Goal: Information Seeking & Learning: Learn about a topic

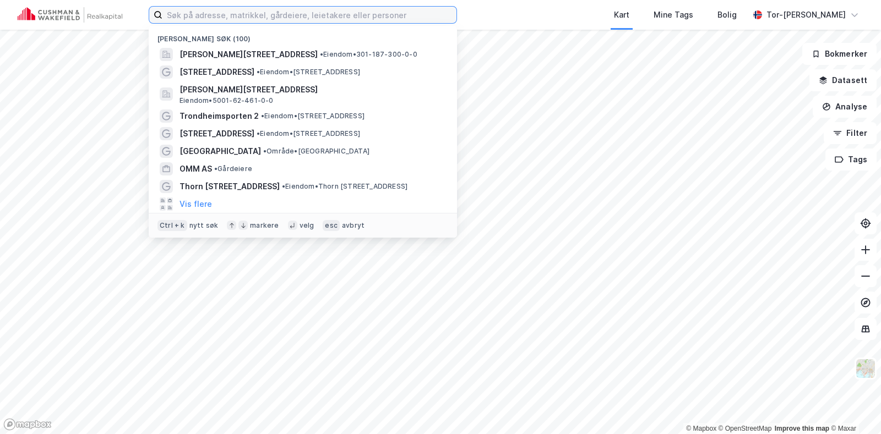
click at [212, 13] on input at bounding box center [309, 15] width 294 height 17
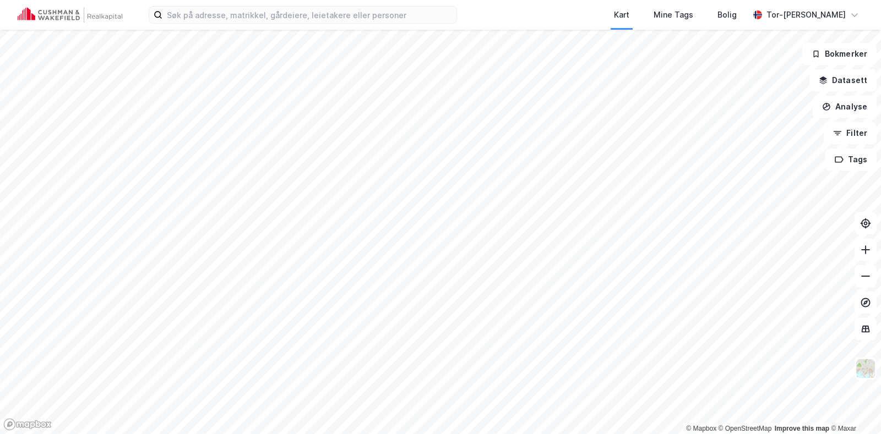
click at [501, 13] on div "Kart Mine Tags Bolig Tor-[PERSON_NAME]" at bounding box center [440, 15] width 881 height 30
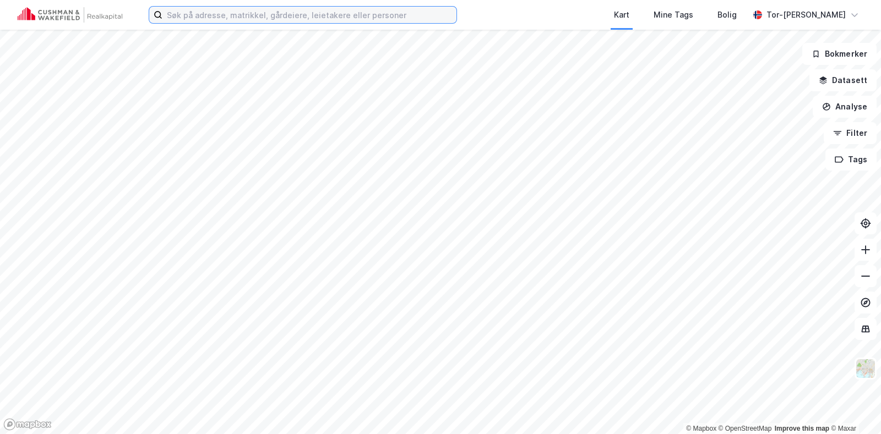
click at [209, 13] on input at bounding box center [309, 15] width 294 height 17
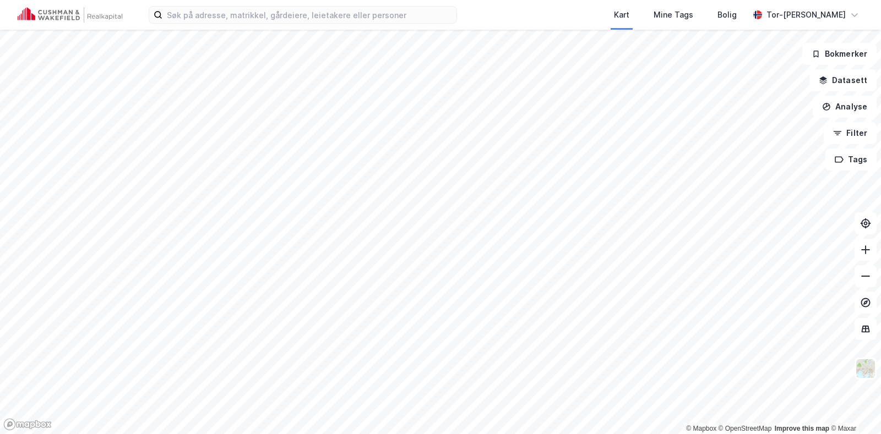
click at [548, 10] on div "Kart Mine Tags Bolig" at bounding box center [629, 15] width 239 height 30
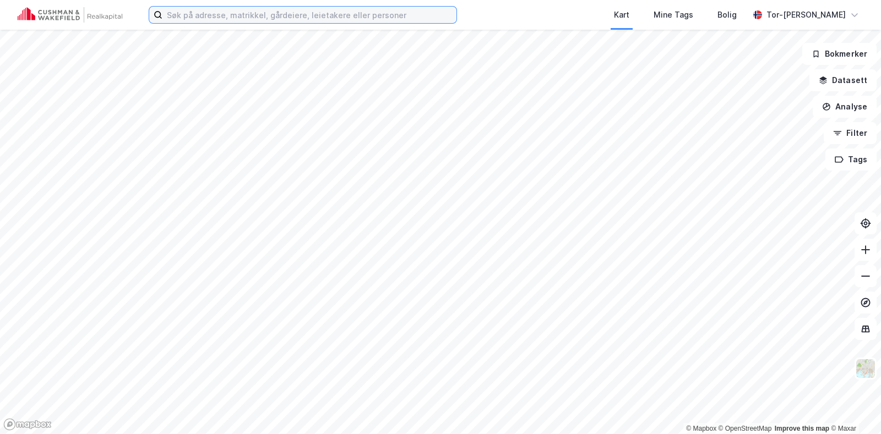
click at [200, 14] on input at bounding box center [309, 15] width 294 height 17
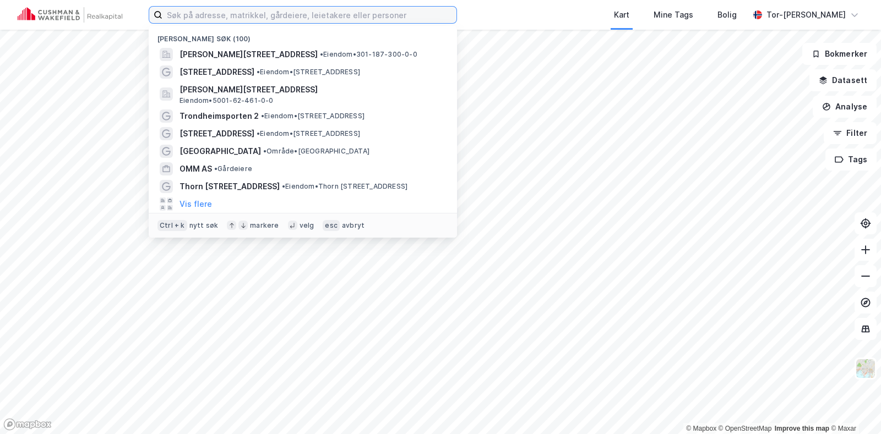
paste input "[PERSON_NAME]"
type input "[PERSON_NAME]"
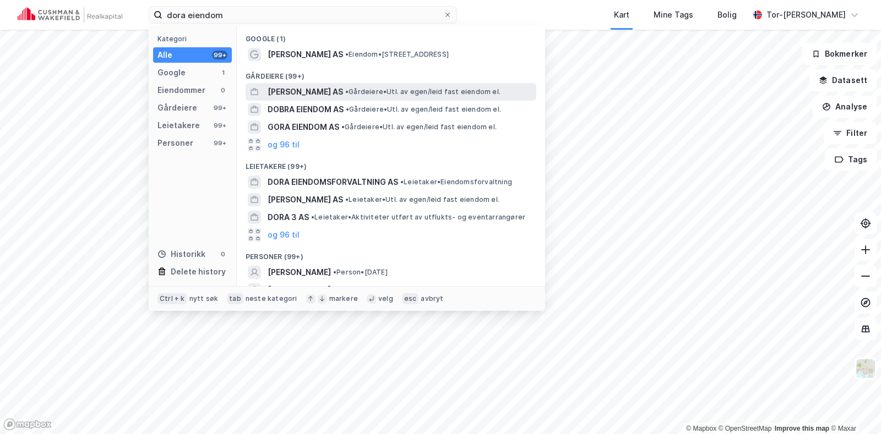
click at [319, 86] on span "[PERSON_NAME] AS" at bounding box center [305, 91] width 75 height 13
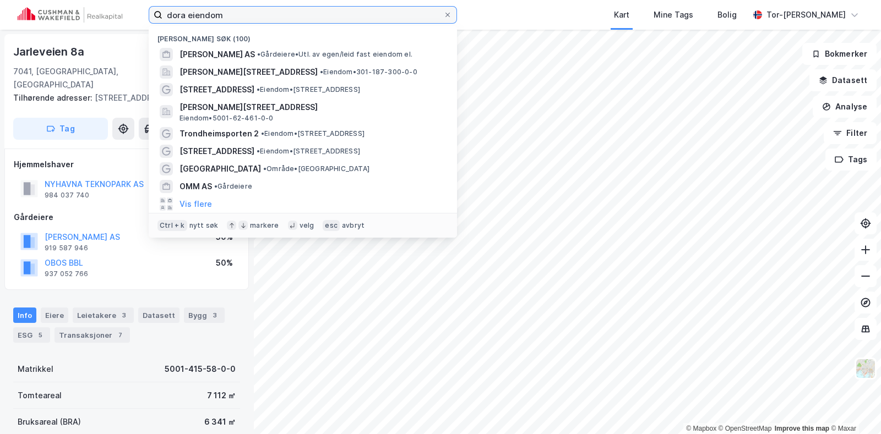
click at [239, 17] on input "dora eiendom" at bounding box center [302, 15] width 281 height 17
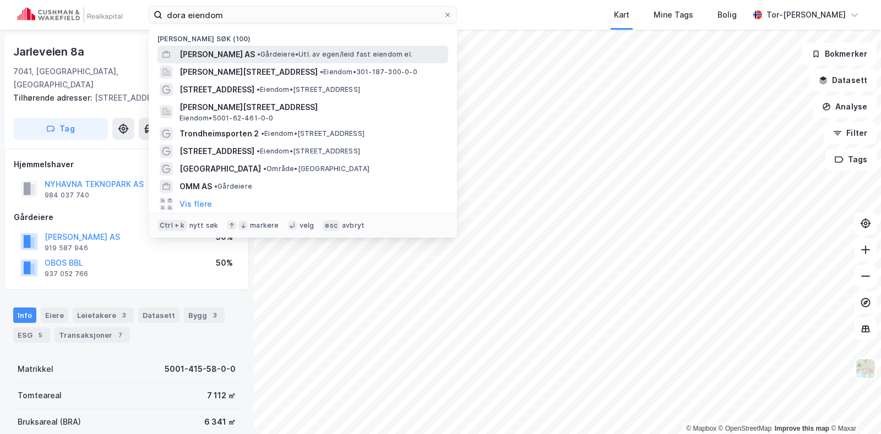
click at [218, 55] on span "[PERSON_NAME] AS" at bounding box center [217, 54] width 75 height 13
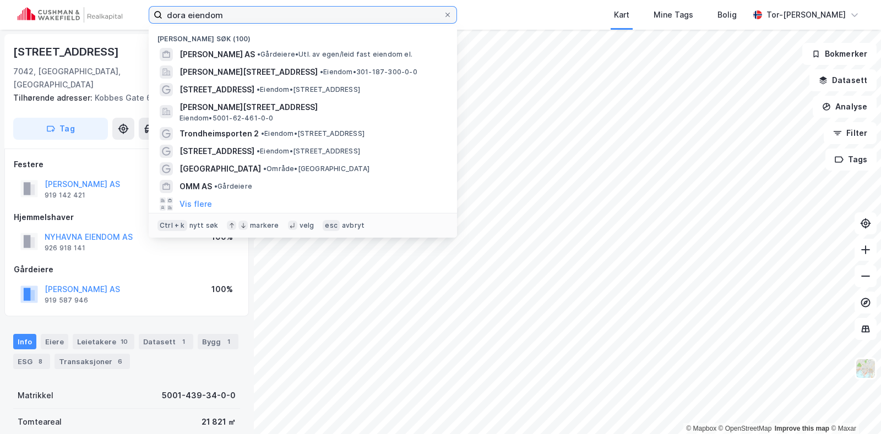
click at [272, 14] on input "dora eiendom" at bounding box center [302, 15] width 281 height 17
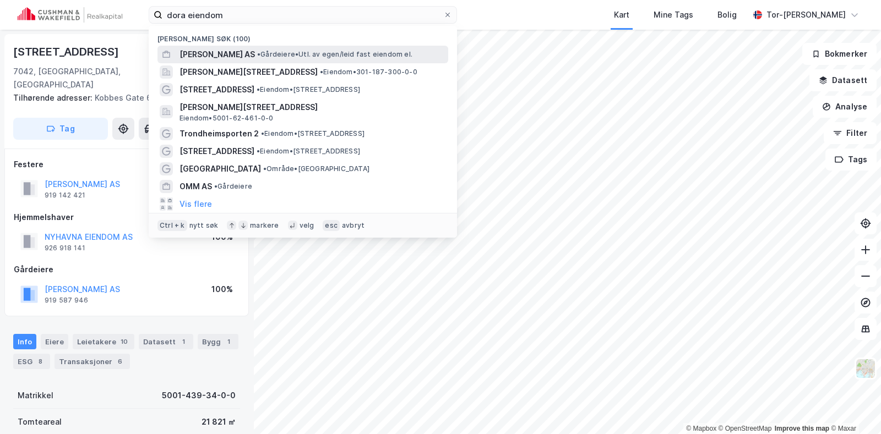
click at [251, 56] on span "[PERSON_NAME] AS" at bounding box center [217, 54] width 75 height 13
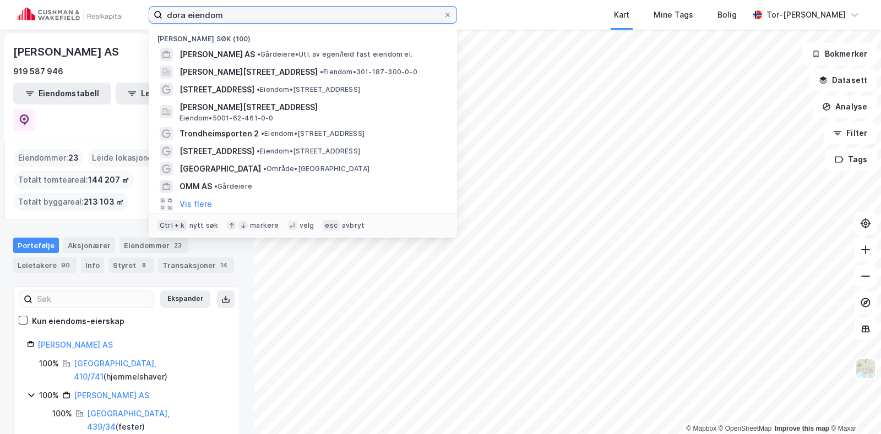
click at [231, 16] on input "dora eiendom" at bounding box center [302, 15] width 281 height 17
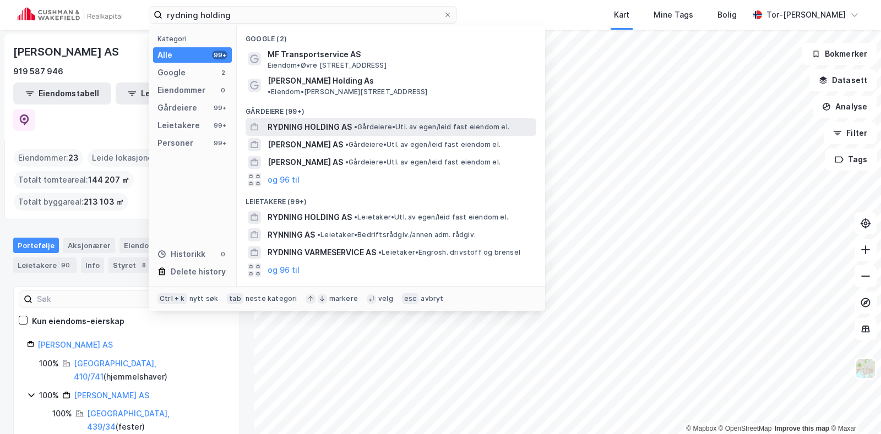
click at [328, 121] on span "RYDNING HOLDING AS" at bounding box center [310, 127] width 84 height 13
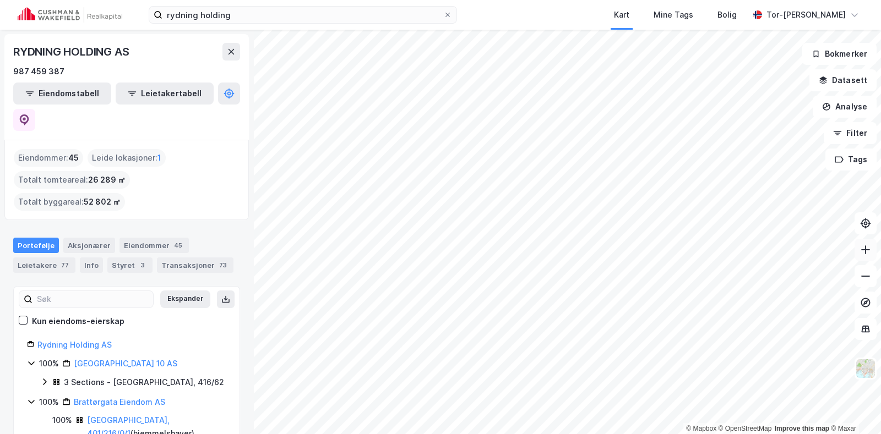
click at [874, 256] on button at bounding box center [866, 250] width 22 height 22
click at [865, 242] on button at bounding box center [866, 250] width 22 height 22
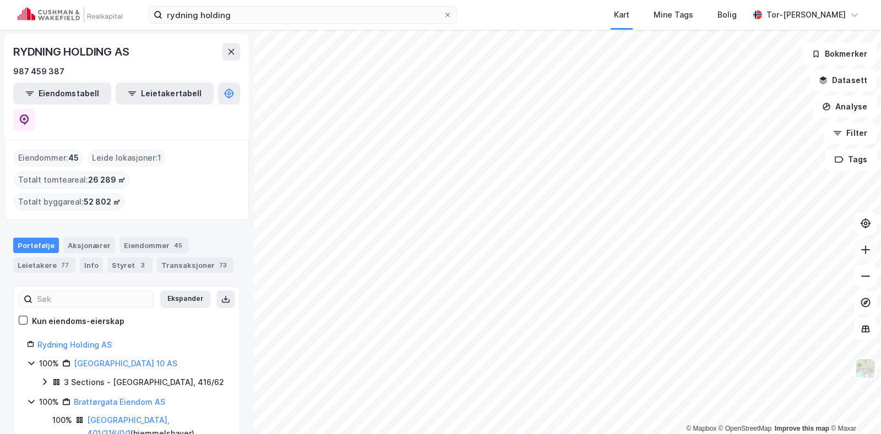
click at [869, 257] on button at bounding box center [866, 250] width 22 height 22
click at [869, 279] on icon at bounding box center [865, 276] width 11 height 11
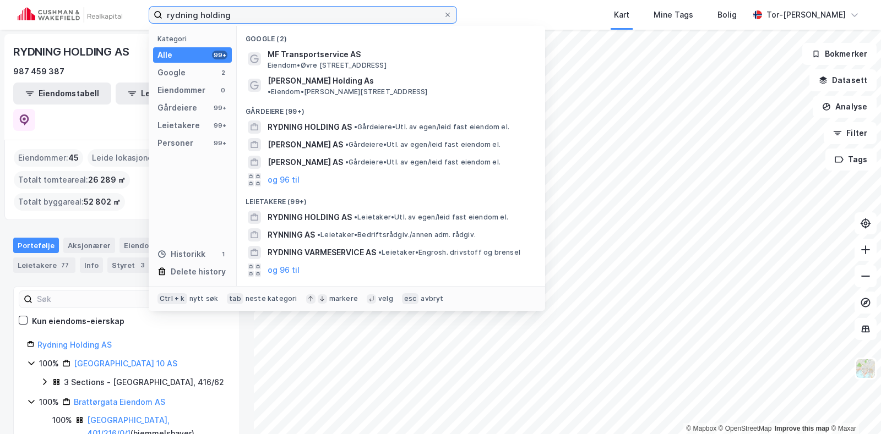
click at [237, 15] on input "rydning holding" at bounding box center [302, 15] width 281 height 17
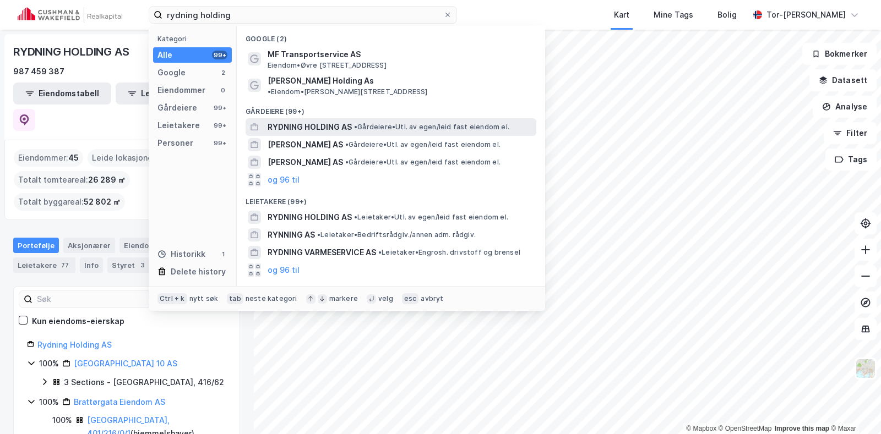
click at [312, 121] on span "RYDNING HOLDING AS" at bounding box center [310, 127] width 84 height 13
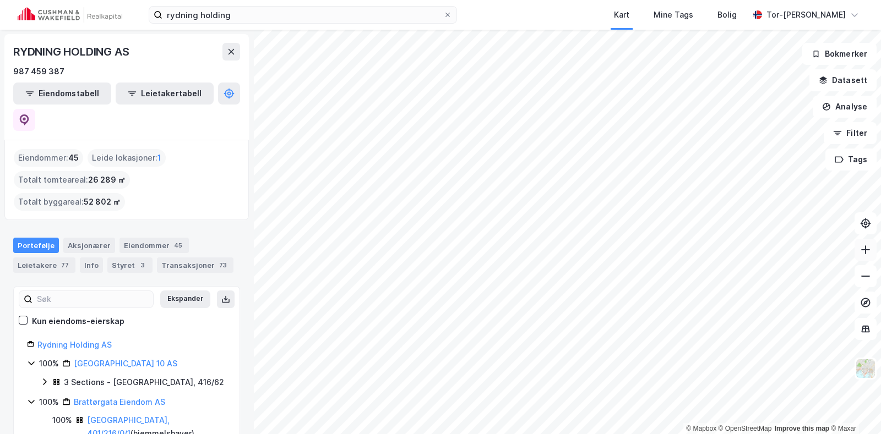
click at [865, 253] on icon at bounding box center [865, 250] width 1 height 9
click at [868, 249] on icon at bounding box center [865, 249] width 9 height 1
click at [866, 249] on icon at bounding box center [865, 249] width 9 height 1
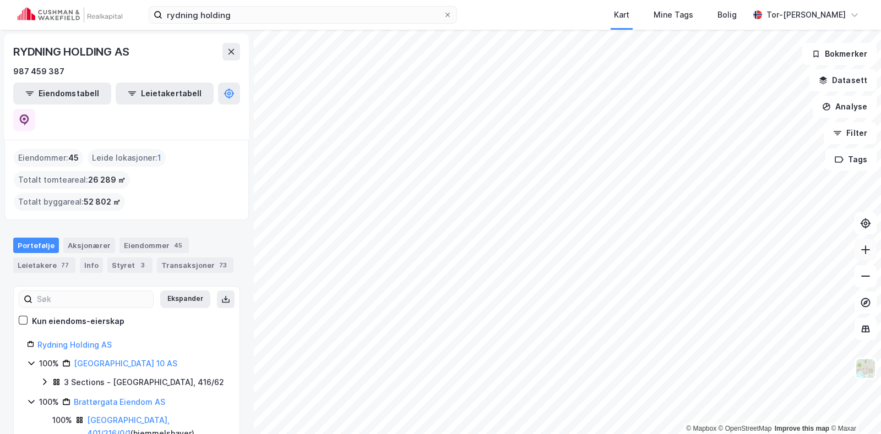
click at [866, 249] on icon at bounding box center [865, 249] width 9 height 1
click at [860, 253] on icon at bounding box center [865, 249] width 11 height 11
click at [862, 254] on icon at bounding box center [865, 249] width 11 height 11
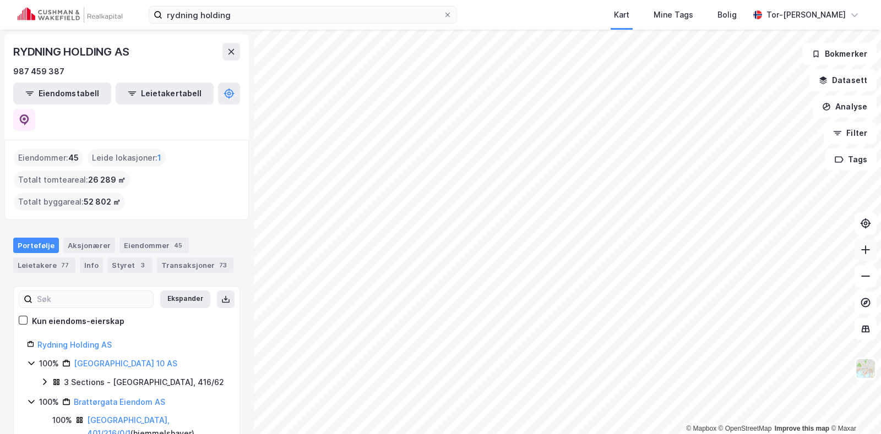
click at [862, 254] on icon at bounding box center [865, 249] width 11 height 11
click at [865, 250] on icon at bounding box center [865, 250] width 1 height 9
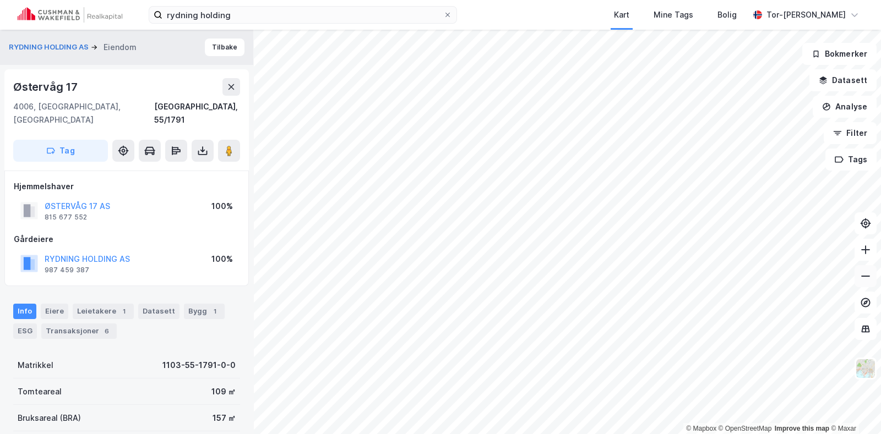
click at [864, 280] on icon at bounding box center [865, 276] width 11 height 11
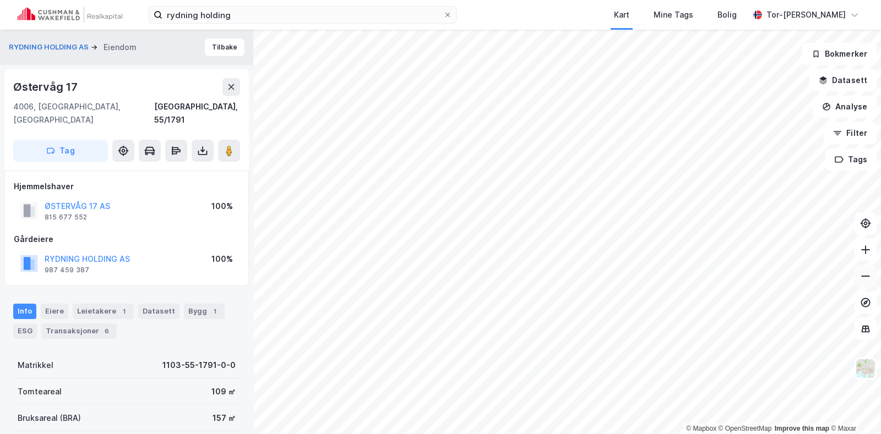
click at [864, 280] on icon at bounding box center [865, 276] width 11 height 11
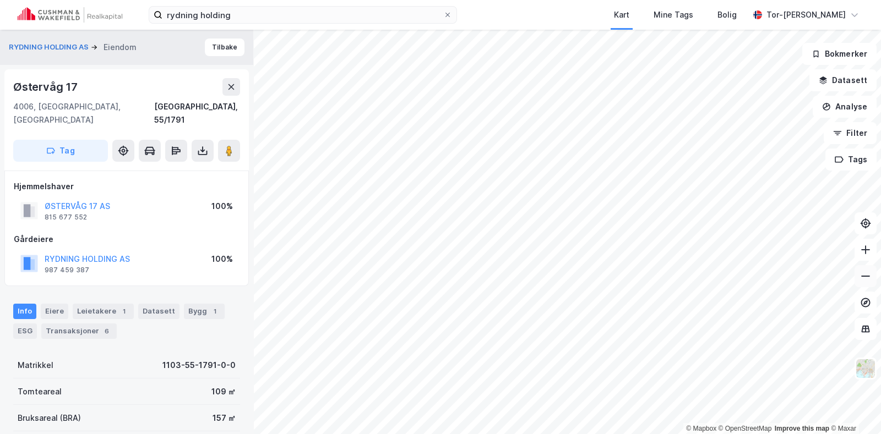
click at [864, 280] on icon at bounding box center [865, 276] width 11 height 11
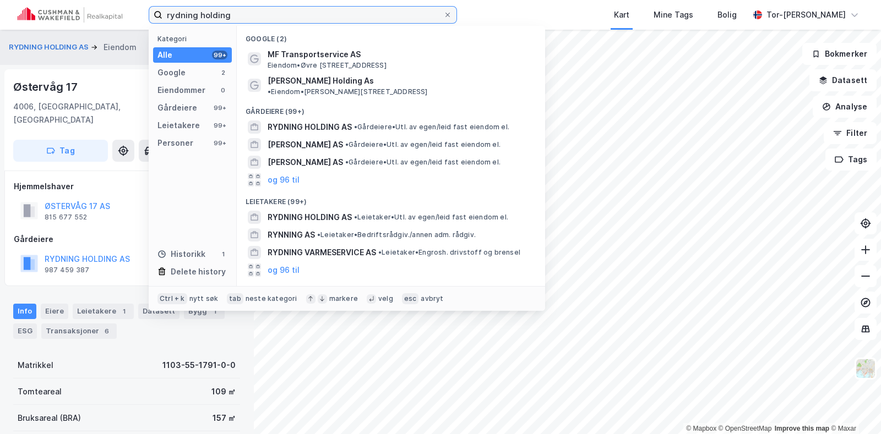
click at [253, 15] on input "rydning holding" at bounding box center [302, 15] width 281 height 17
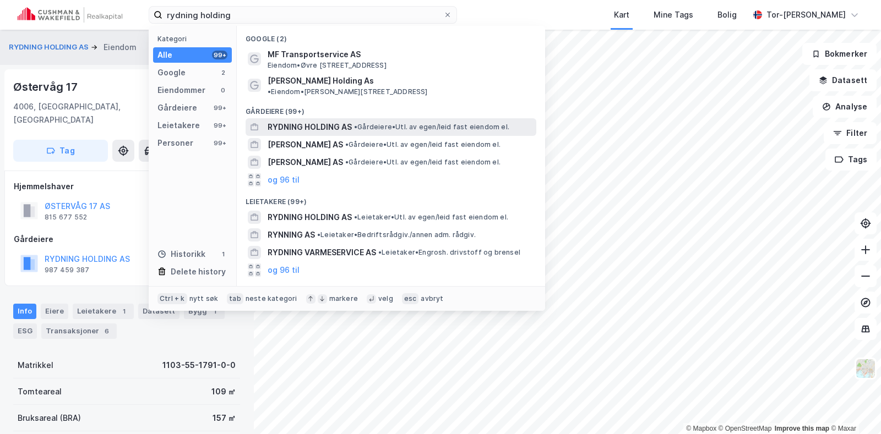
click at [333, 121] on span "RYDNING HOLDING AS" at bounding box center [310, 127] width 84 height 13
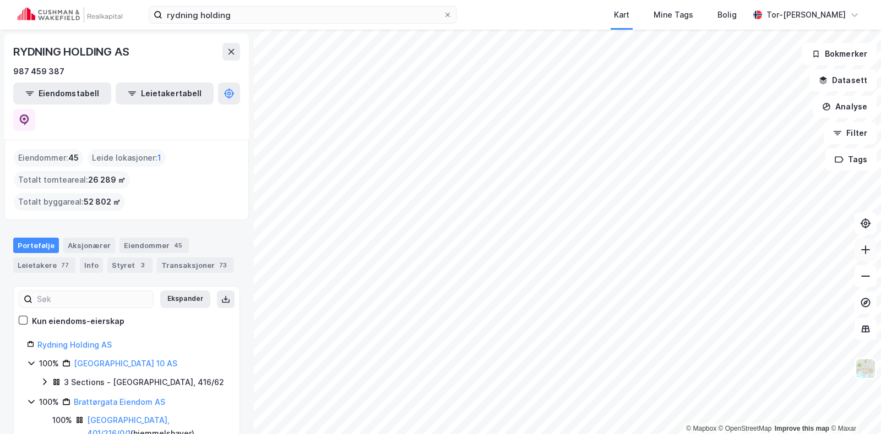
click at [866, 243] on button at bounding box center [866, 250] width 22 height 22
click at [873, 244] on button at bounding box center [866, 250] width 22 height 22
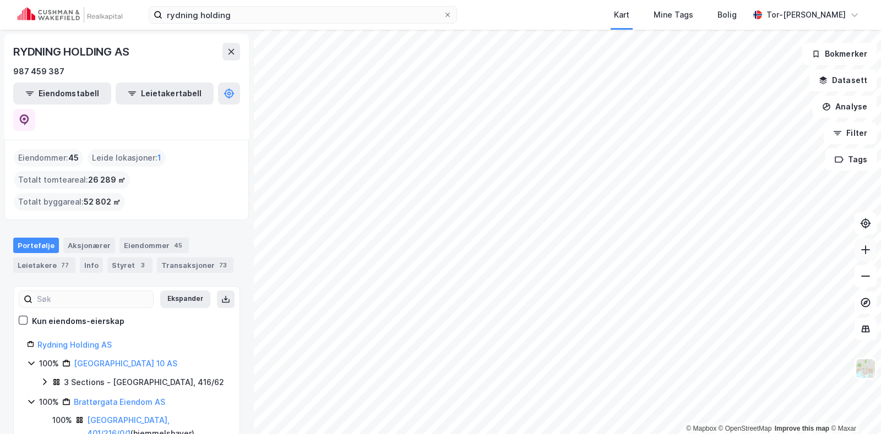
click at [869, 254] on icon at bounding box center [865, 249] width 11 height 11
click at [869, 252] on icon at bounding box center [865, 249] width 11 height 11
click at [866, 250] on icon at bounding box center [865, 249] width 11 height 11
click at [876, 256] on button at bounding box center [866, 250] width 22 height 22
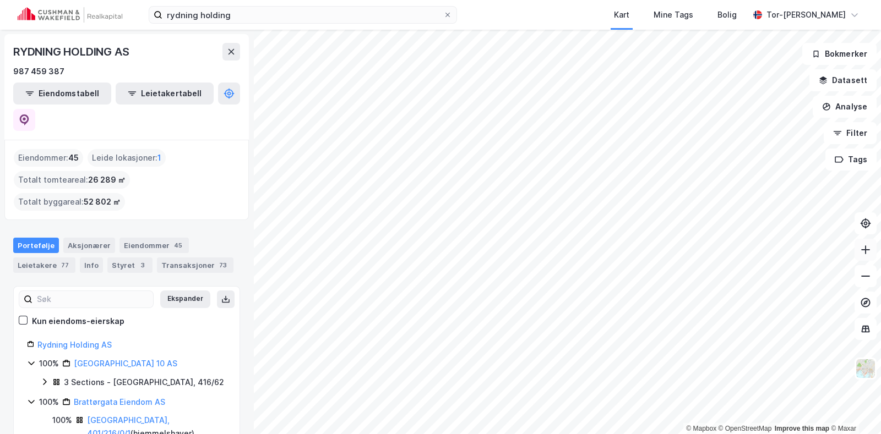
click at [876, 256] on button at bounding box center [866, 250] width 22 height 22
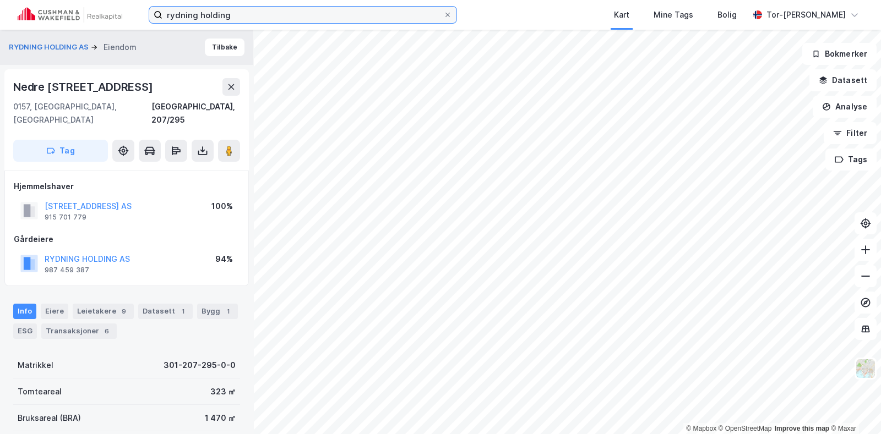
click at [278, 17] on input "rydning holding" at bounding box center [302, 15] width 281 height 17
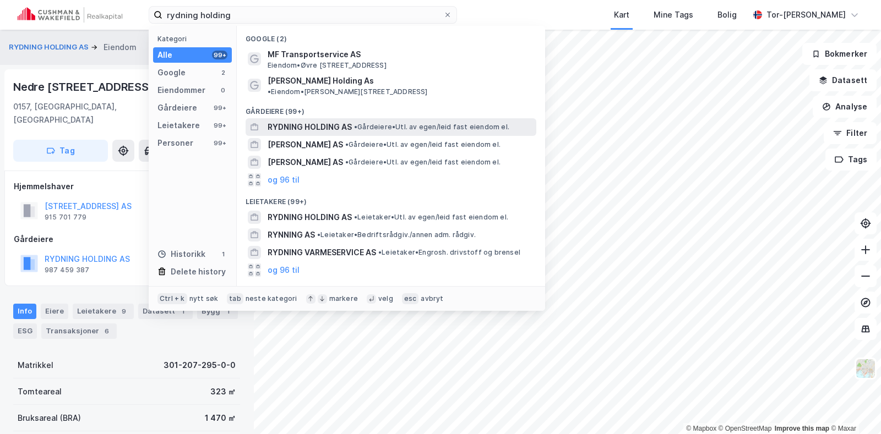
click at [309, 121] on span "RYDNING HOLDING AS" at bounding box center [310, 127] width 84 height 13
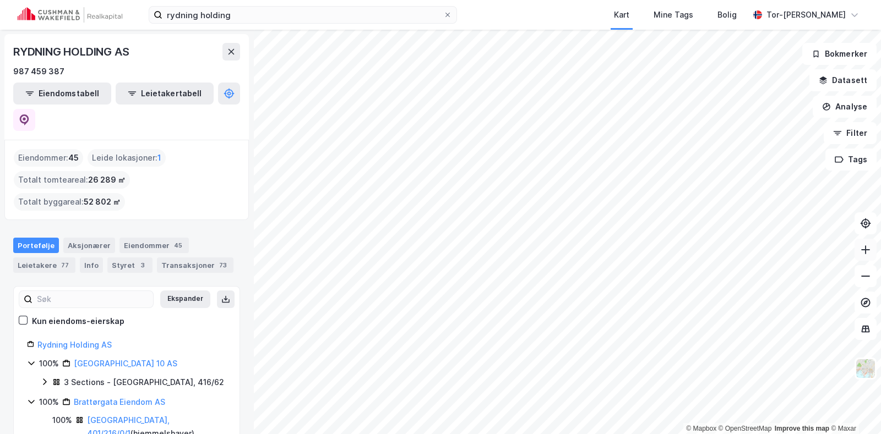
click at [868, 247] on icon at bounding box center [865, 249] width 11 height 11
click at [856, 252] on button at bounding box center [866, 250] width 22 height 22
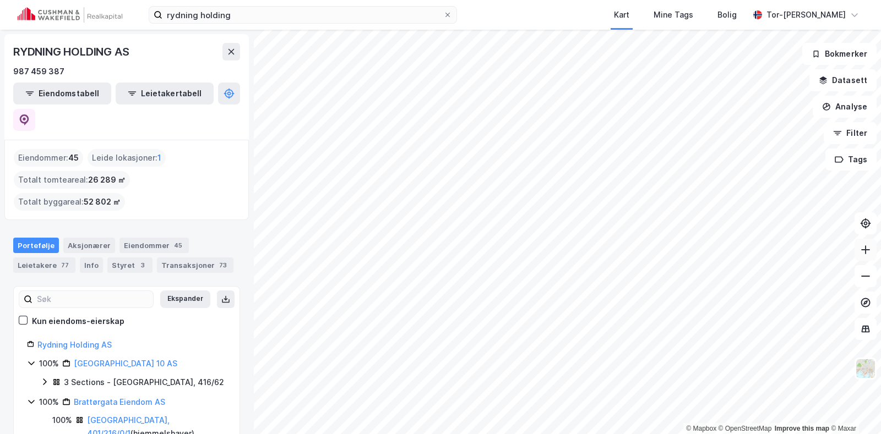
click at [856, 252] on button at bounding box center [866, 250] width 22 height 22
click at [873, 259] on button at bounding box center [866, 250] width 22 height 22
click at [864, 253] on icon at bounding box center [865, 249] width 11 height 11
click at [867, 254] on icon at bounding box center [865, 249] width 11 height 11
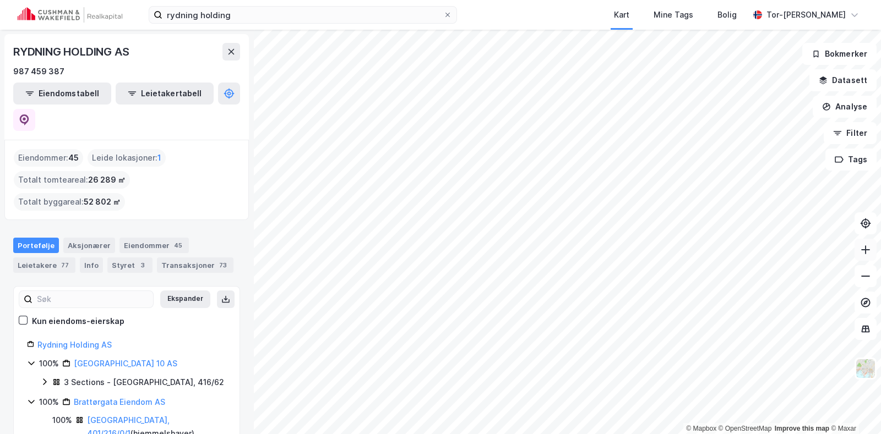
click at [867, 254] on icon at bounding box center [865, 249] width 11 height 11
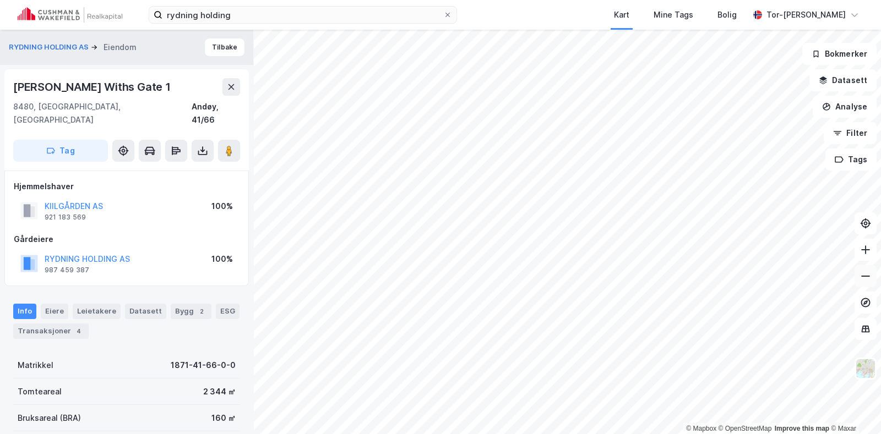
click at [868, 273] on icon at bounding box center [865, 276] width 11 height 11
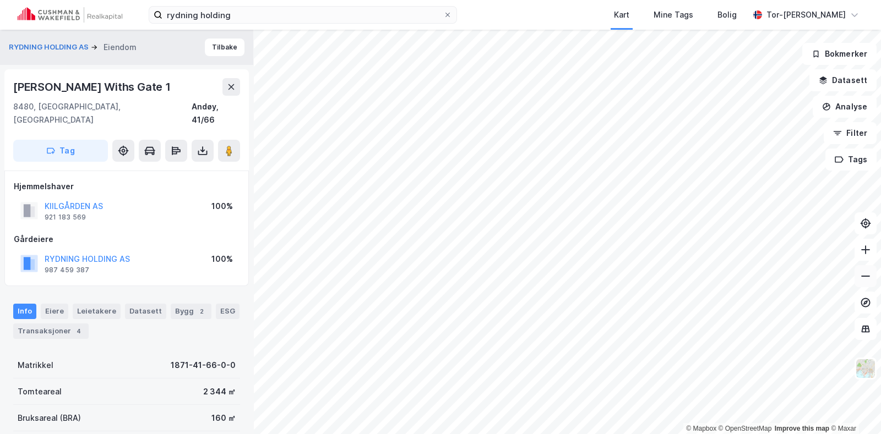
click at [868, 273] on icon at bounding box center [865, 276] width 11 height 11
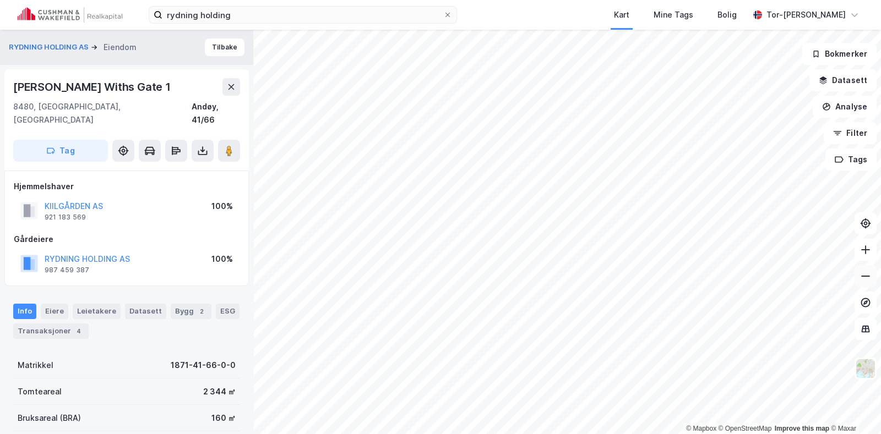
click at [868, 273] on icon at bounding box center [865, 276] width 11 height 11
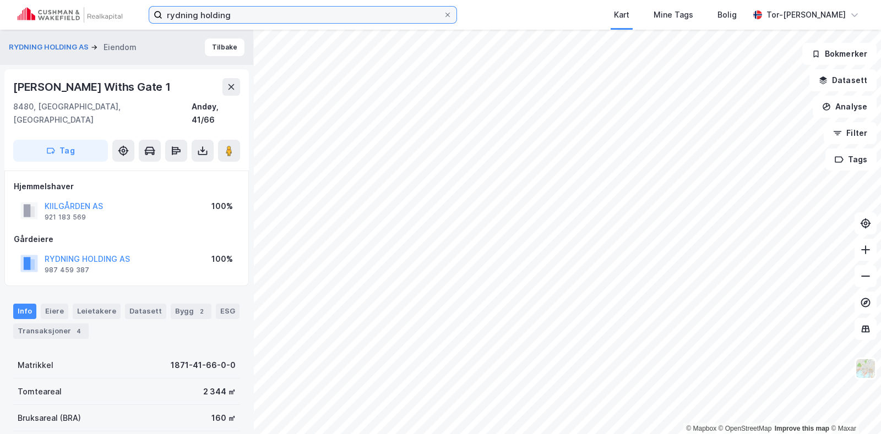
click at [248, 14] on input "rydning holding" at bounding box center [302, 15] width 281 height 17
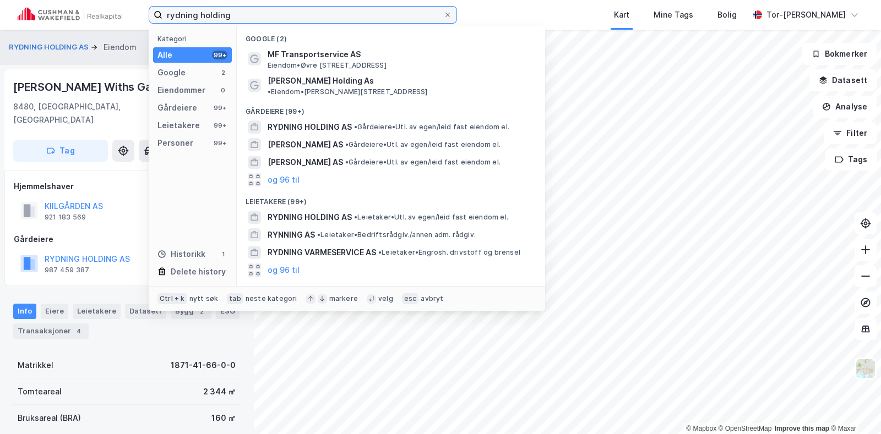
click at [248, 14] on input "rydning holding" at bounding box center [302, 15] width 281 height 17
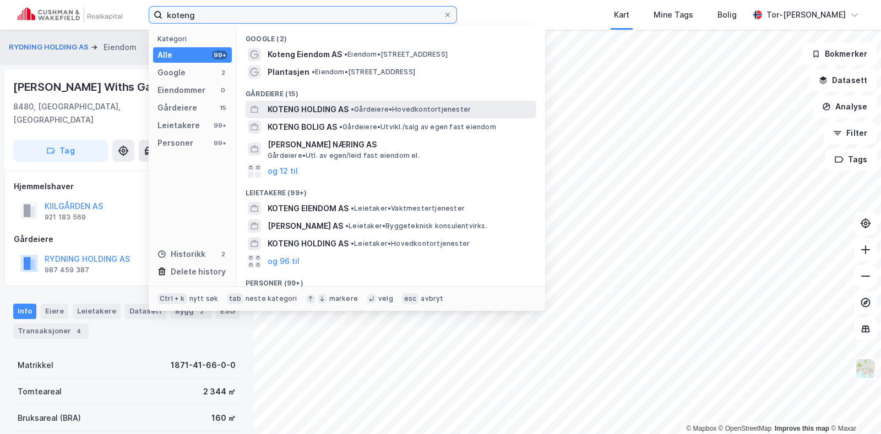
type input "koteng"
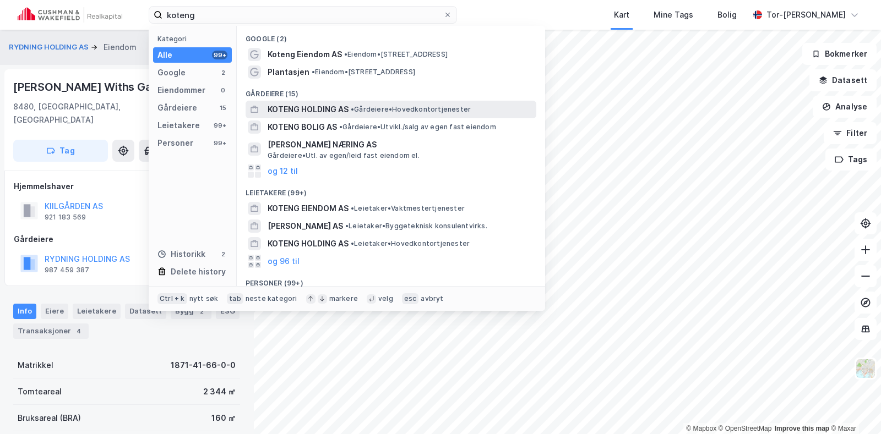
click at [304, 113] on span "KOTENG HOLDING AS" at bounding box center [308, 109] width 81 height 13
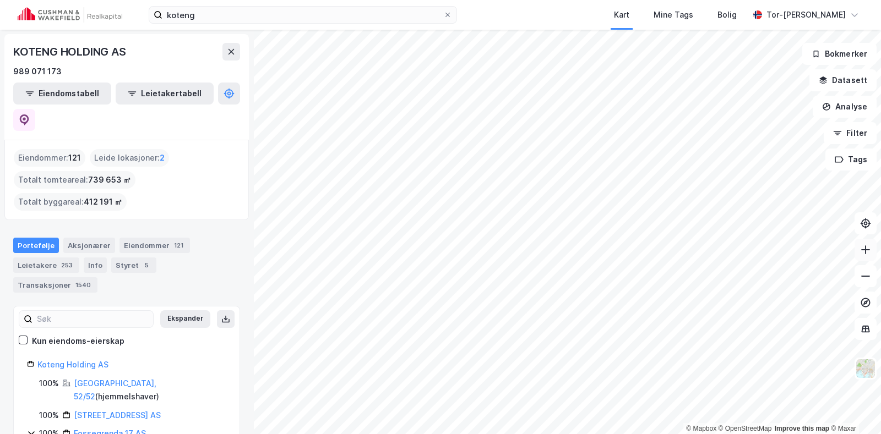
click at [872, 246] on button at bounding box center [866, 250] width 22 height 22
click at [862, 249] on icon at bounding box center [865, 249] width 9 height 1
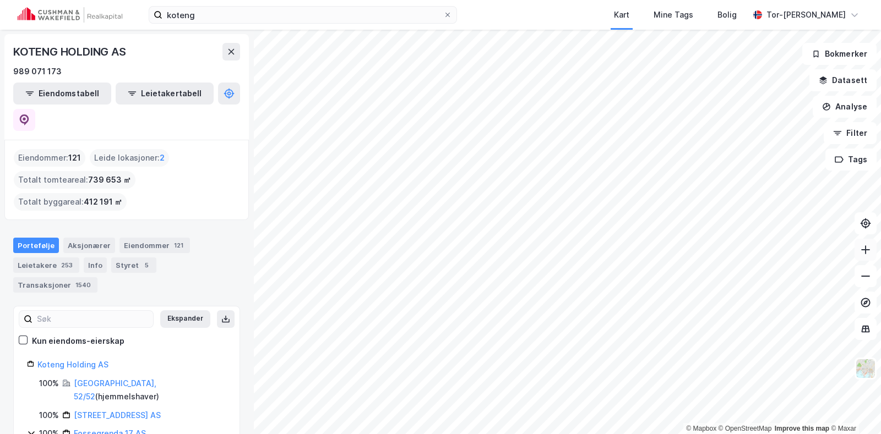
click at [862, 249] on icon at bounding box center [865, 249] width 9 height 1
click at [870, 252] on icon at bounding box center [865, 249] width 11 height 11
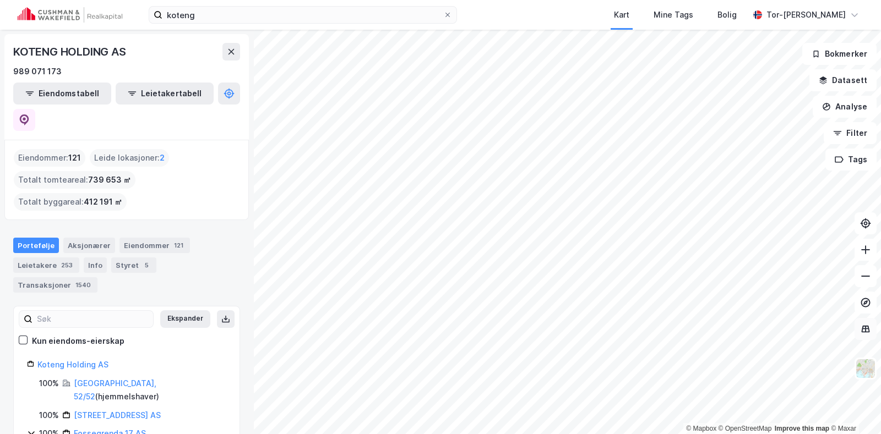
click at [867, 327] on div "© Mapbox © OpenStreetMap Improve this map © [PERSON_NAME] HOLDING AS 989 071 17…" at bounding box center [440, 232] width 881 height 405
click at [866, 279] on icon at bounding box center [865, 276] width 11 height 11
click at [868, 243] on button at bounding box center [866, 250] width 22 height 22
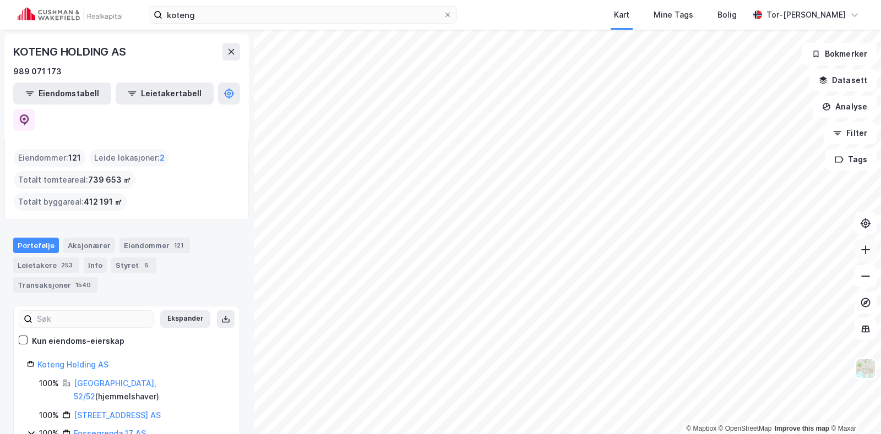
click at [868, 243] on button at bounding box center [866, 250] width 22 height 22
click at [869, 280] on icon at bounding box center [865, 276] width 11 height 11
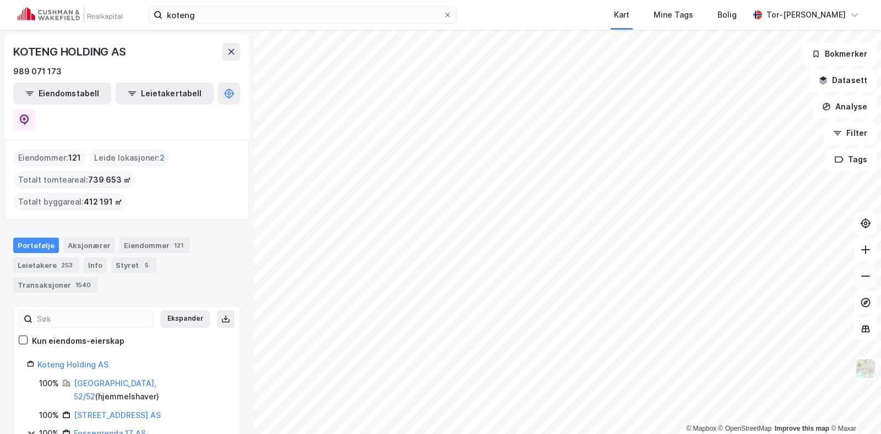
click at [869, 280] on icon at bounding box center [865, 276] width 11 height 11
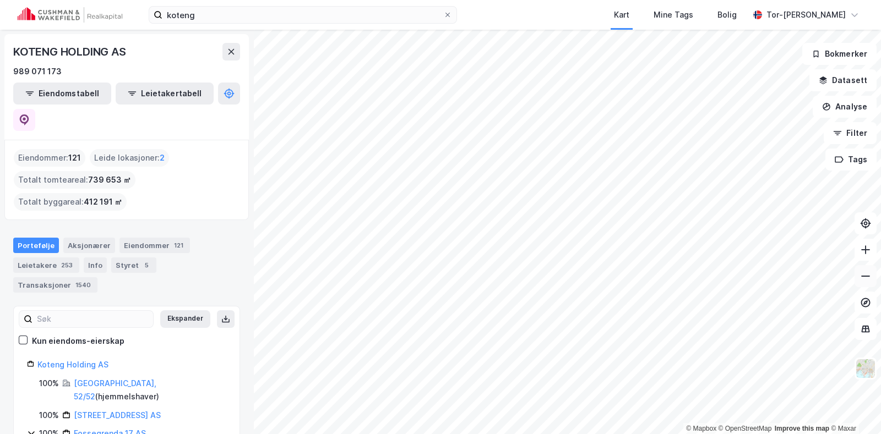
click at [869, 280] on icon at bounding box center [865, 276] width 11 height 11
click at [864, 246] on icon at bounding box center [865, 249] width 11 height 11
click at [864, 271] on icon at bounding box center [865, 276] width 11 height 11
